Goal: Information Seeking & Learning: Understand process/instructions

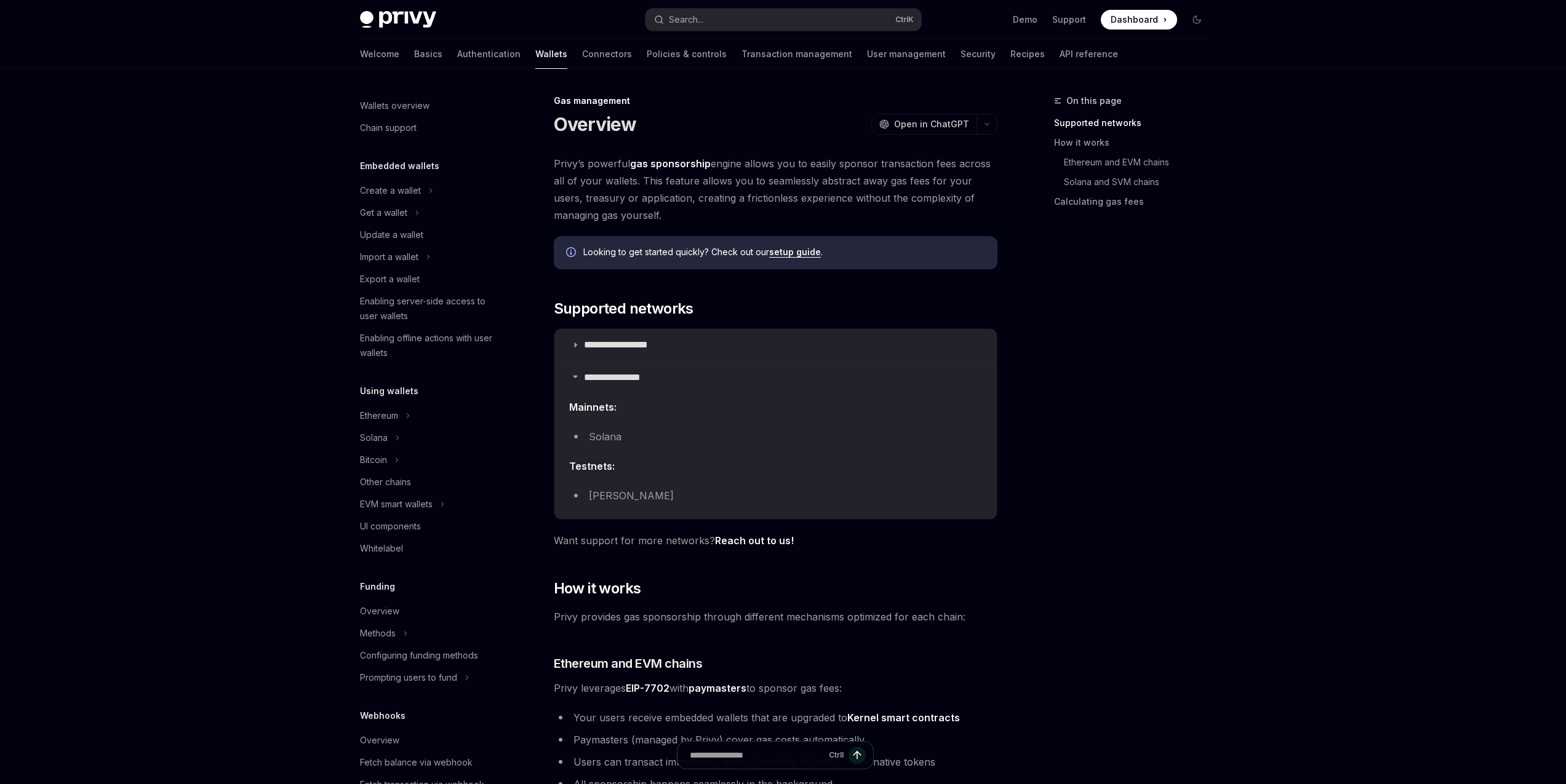
type textarea "*"
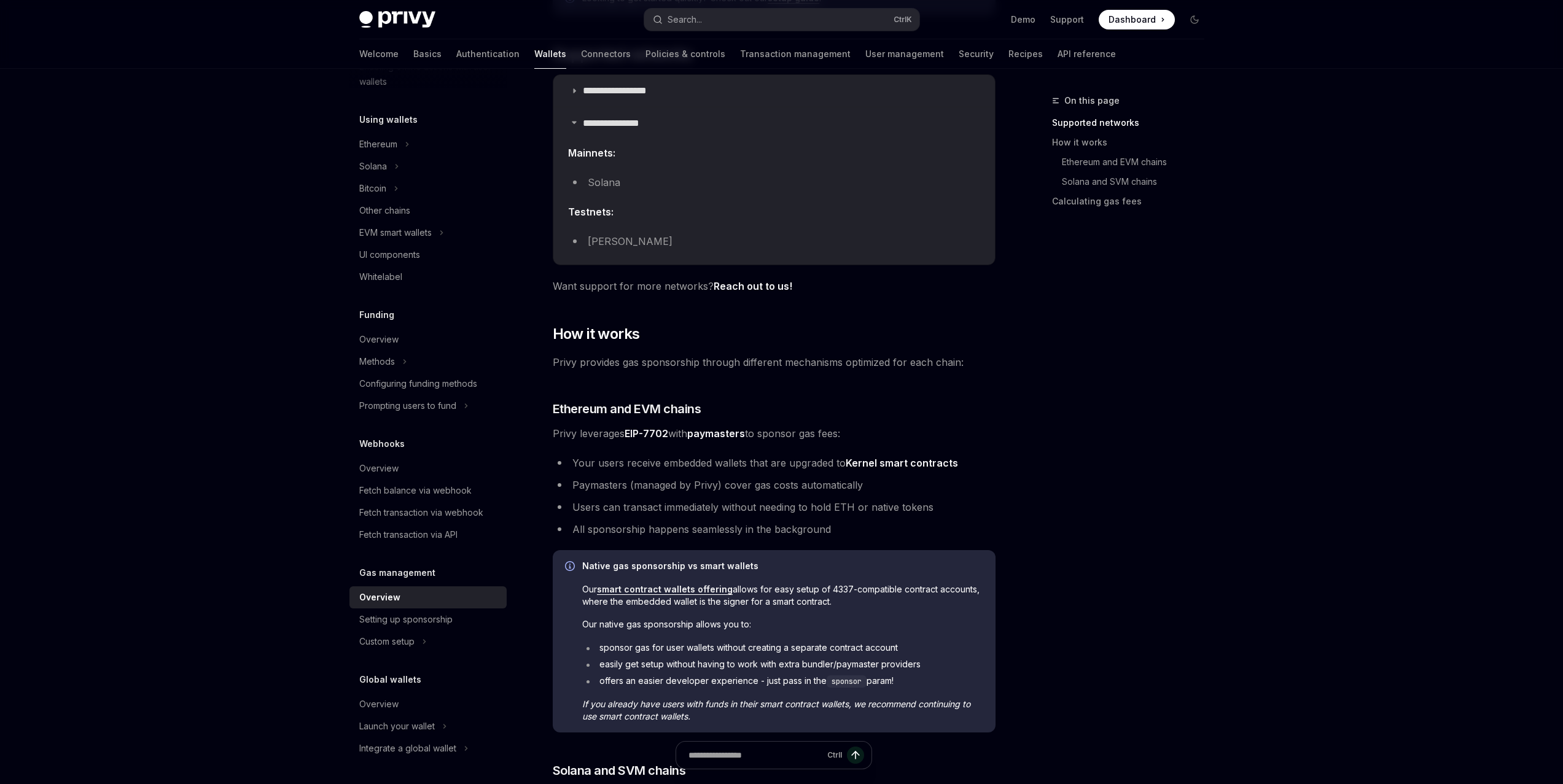
scroll to position [282, 0]
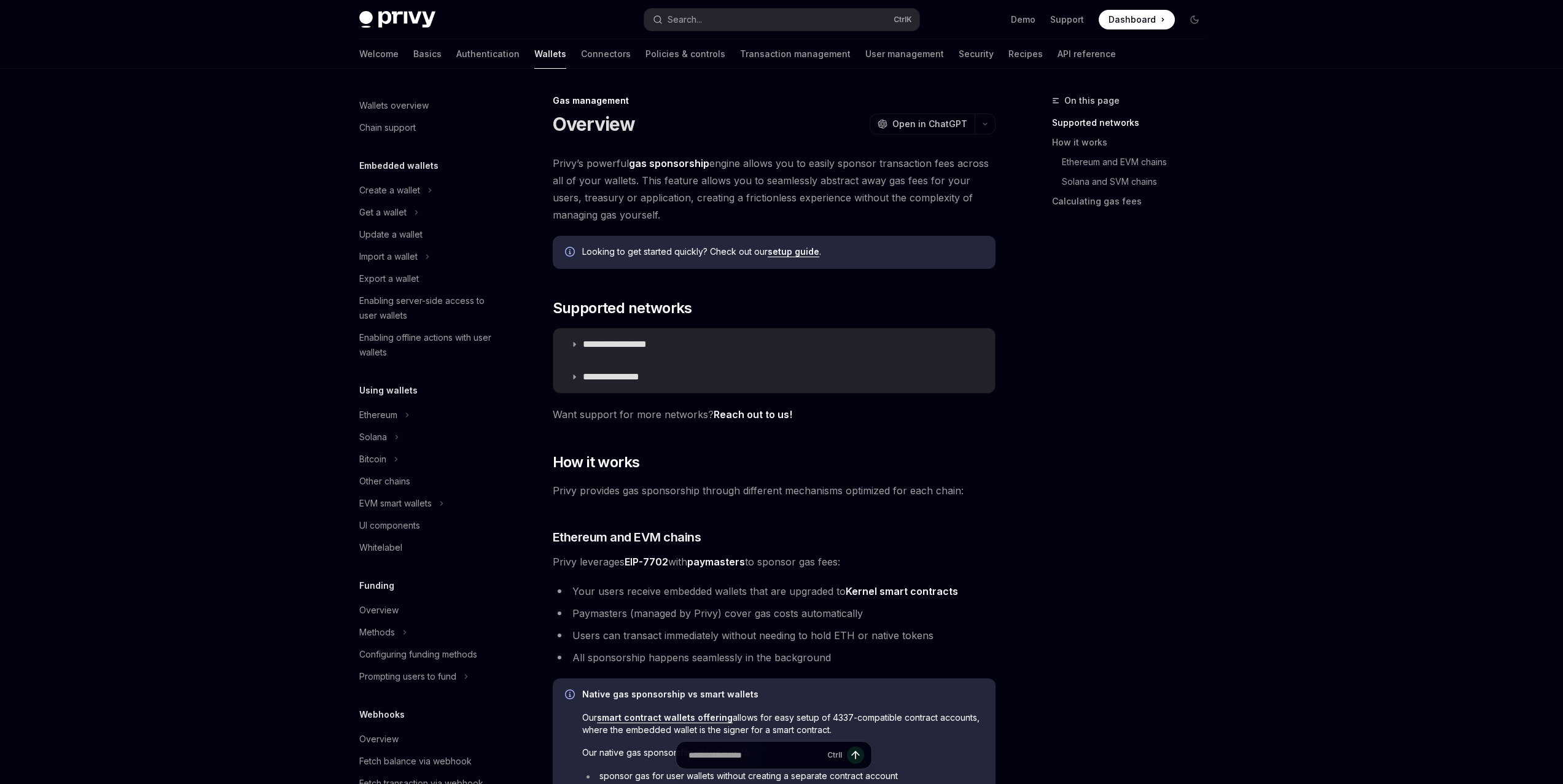
scroll to position [271, 0]
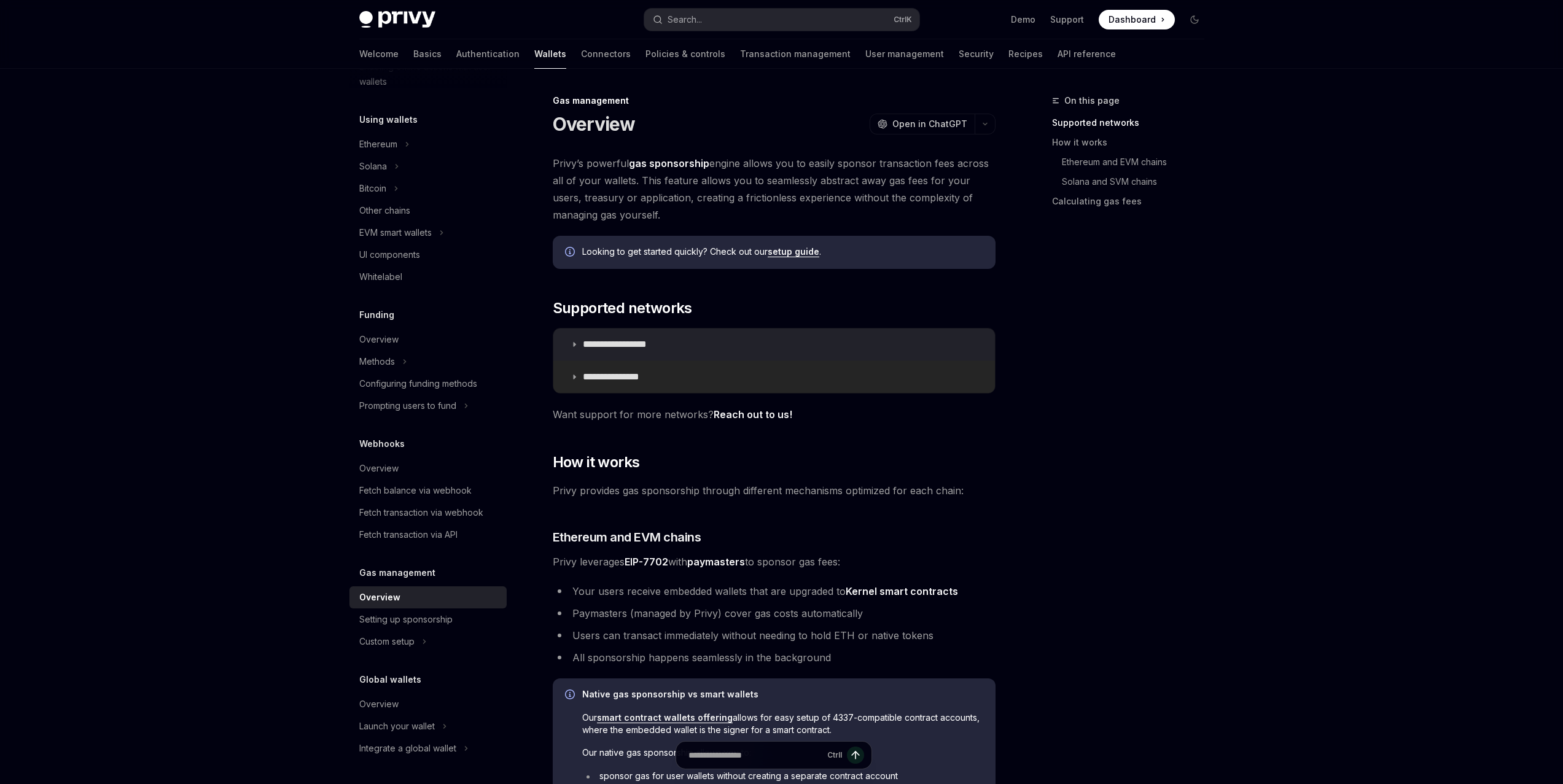
click at [581, 362] on summary "**********" at bounding box center [773, 377] width 441 height 32
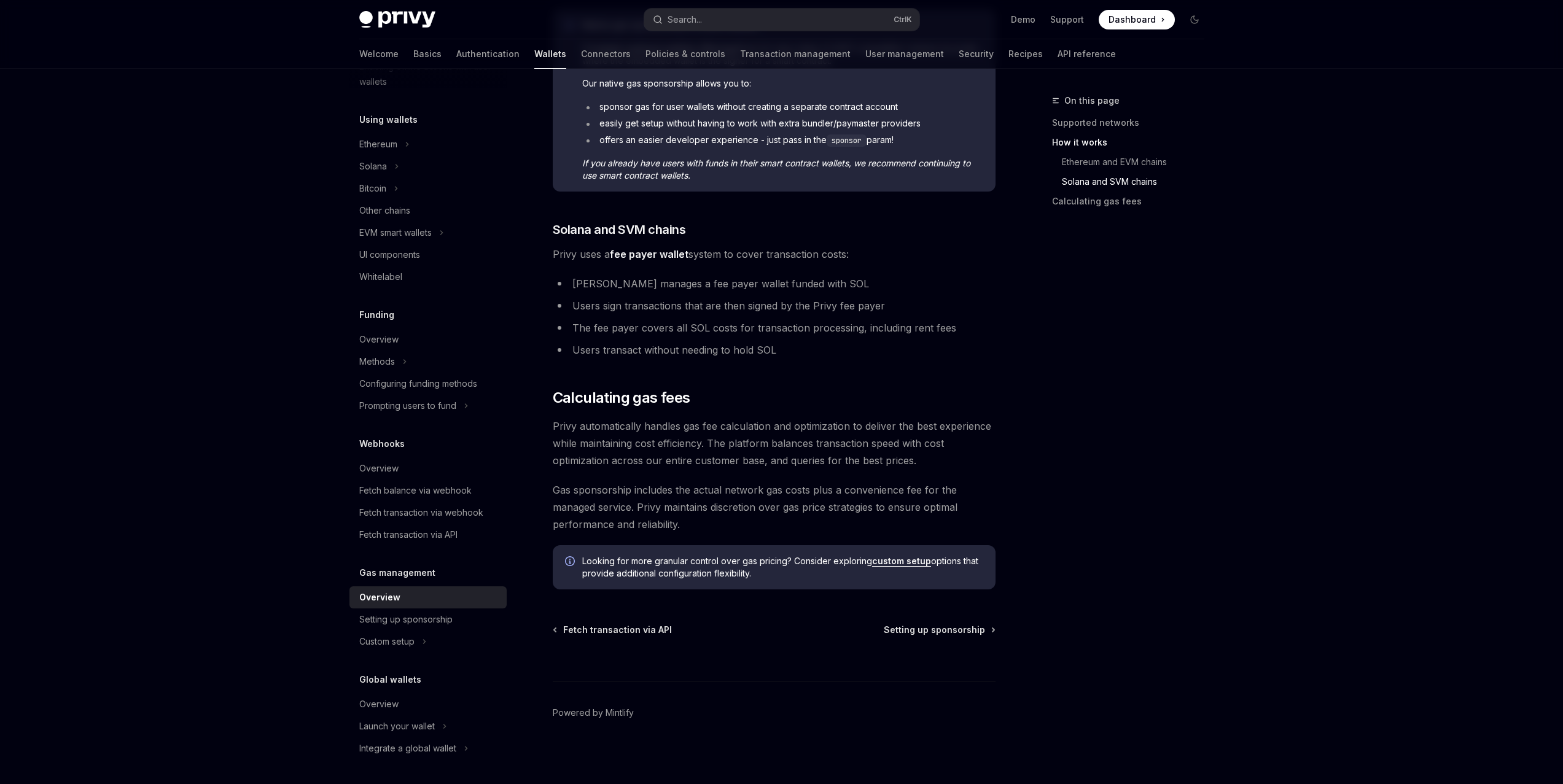
scroll to position [797, 0]
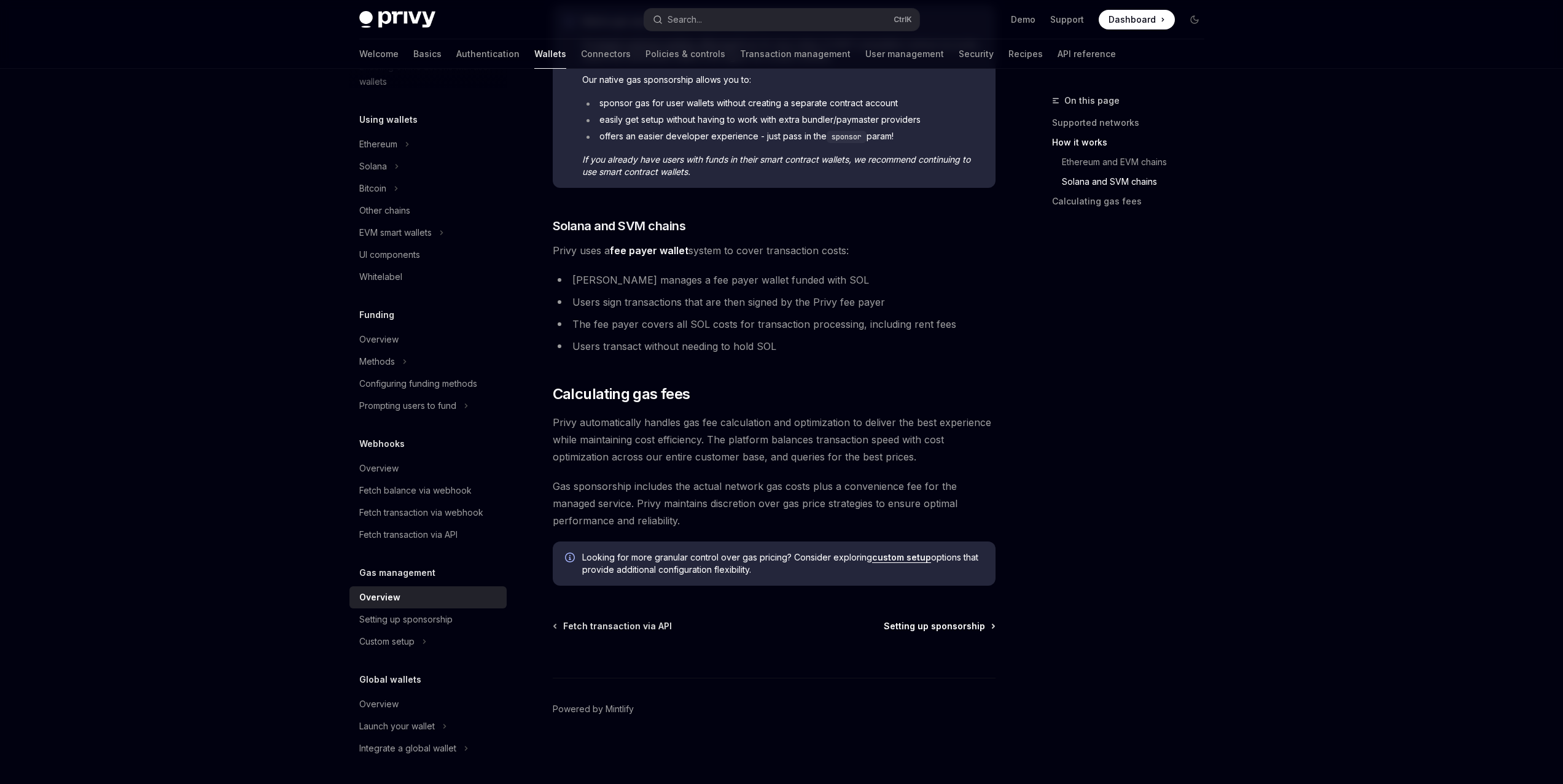
click at [963, 624] on span "Setting up sponsorship" at bounding box center [935, 626] width 101 height 13
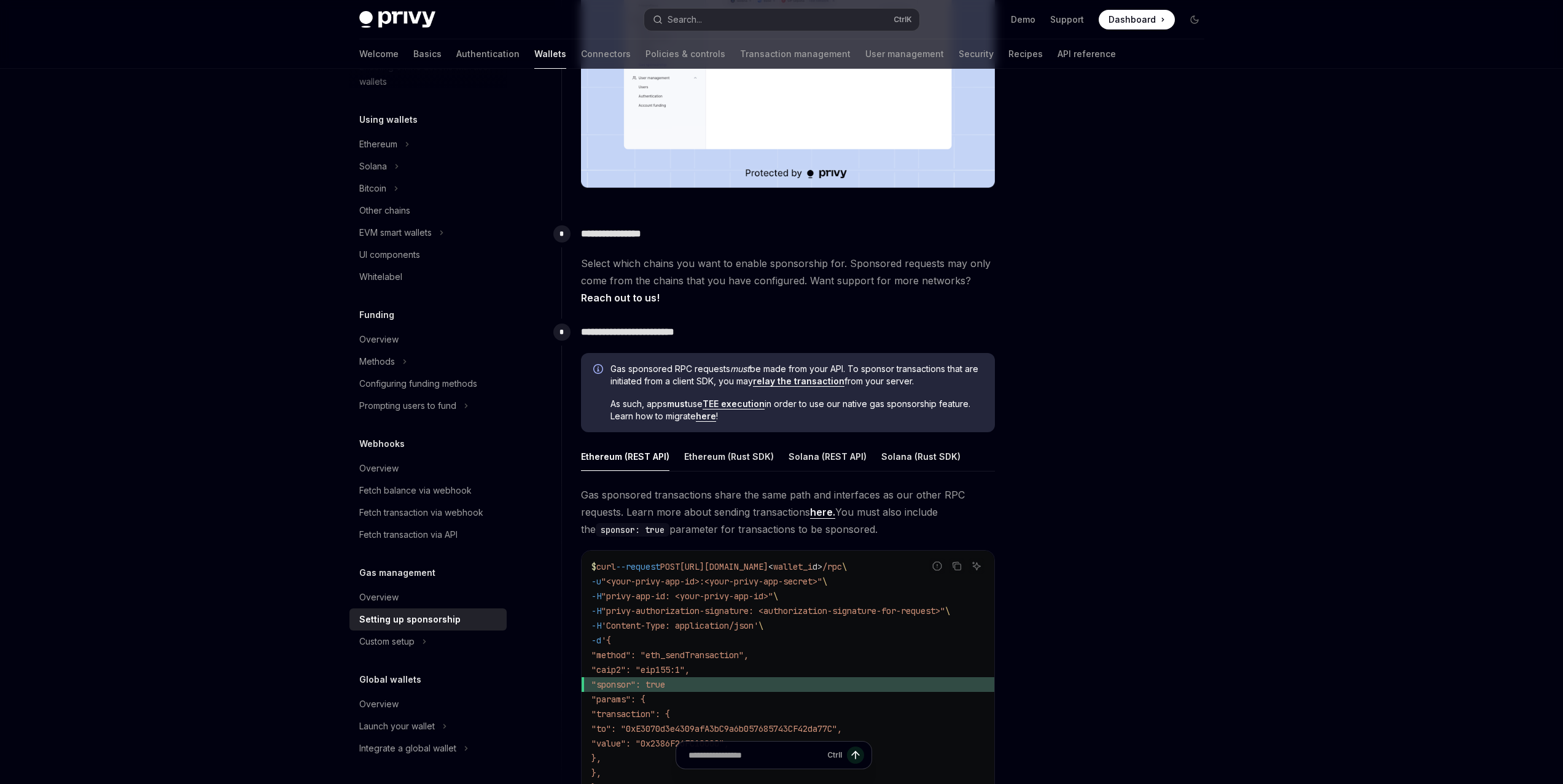
scroll to position [430, 0]
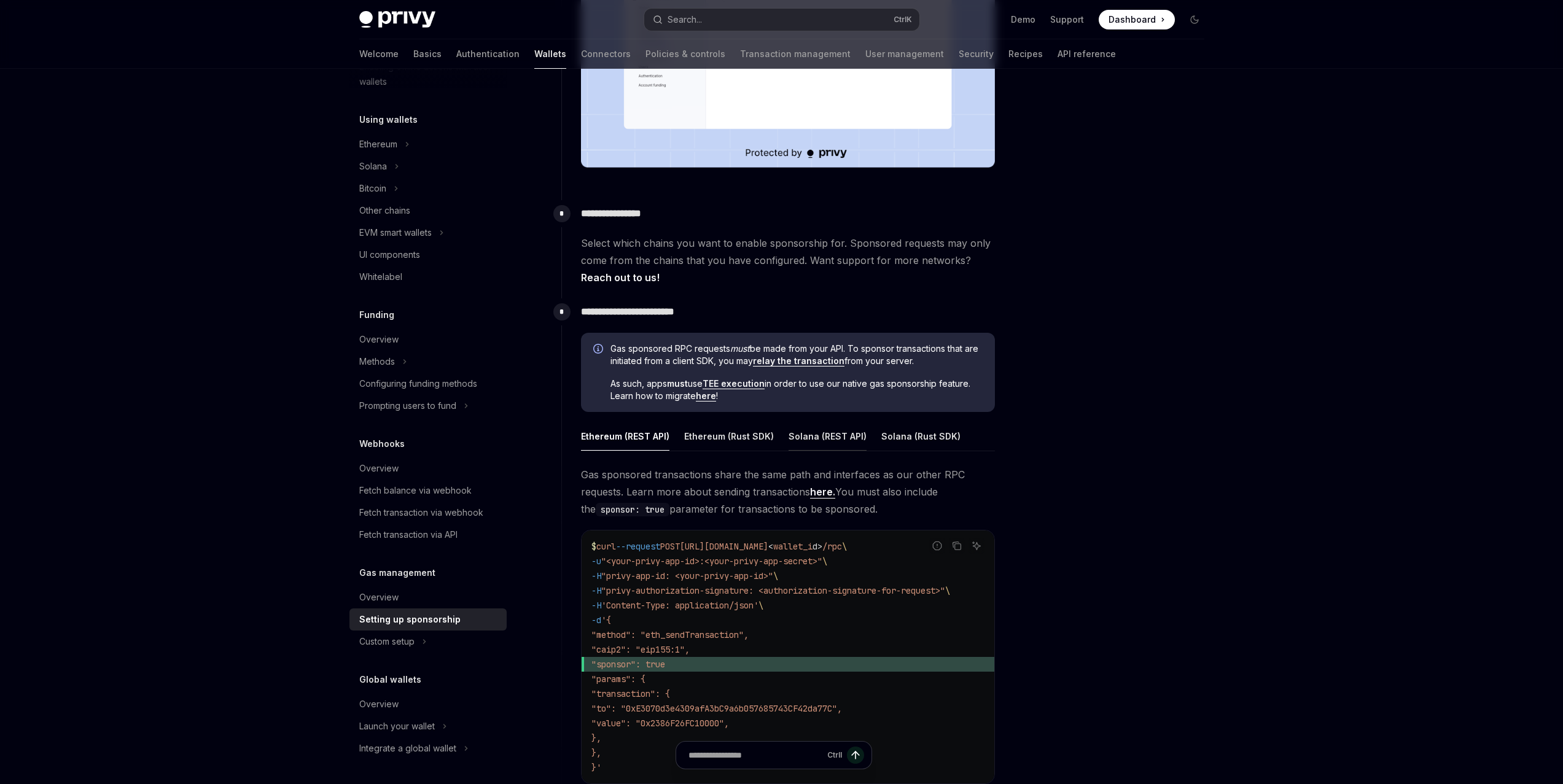
click at [833, 441] on div "Solana (REST API)" at bounding box center [827, 436] width 78 height 29
type textarea "*"
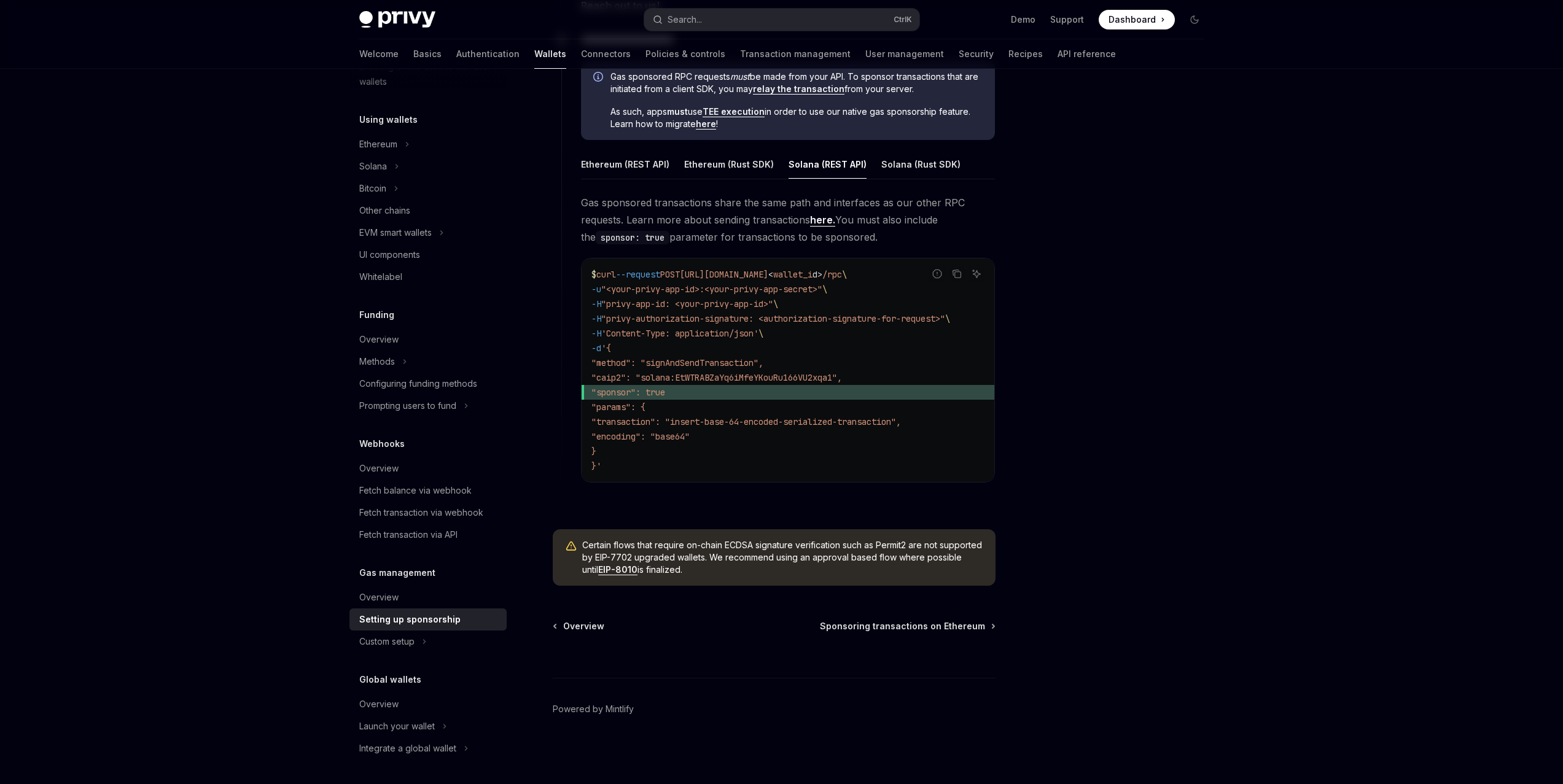
scroll to position [706, 0]
click at [746, 744] on footer "Powered by Mintlify" at bounding box center [773, 731] width 443 height 106
click at [1170, 267] on div at bounding box center [1120, 438] width 186 height 690
